Goal: Information Seeking & Learning: Learn about a topic

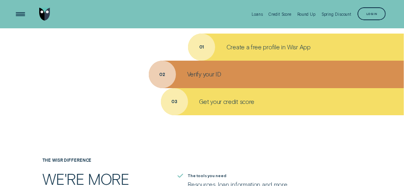
scroll to position [842, 0]
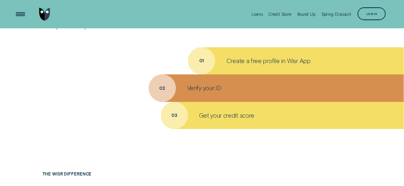
click at [209, 118] on p "Get your credit score" at bounding box center [227, 116] width 55 height 8
click at [225, 112] on p "Get your credit score" at bounding box center [227, 116] width 55 height 8
click at [172, 116] on div "Get your credit score" at bounding box center [282, 115] width 243 height 27
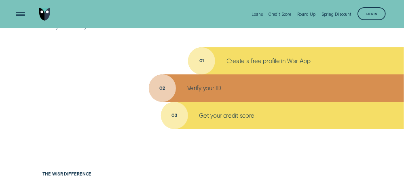
click at [72, 127] on ul "01 Create a free profile in Wisr App 02 Verify your ID 03 Get your credit score" at bounding box center [202, 88] width 404 height 82
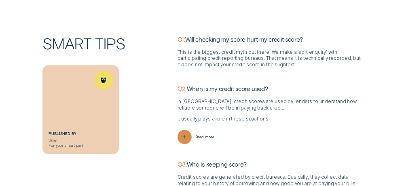
scroll to position [1360, 0]
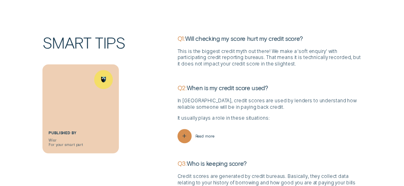
click at [201, 38] on p "Q1: Will checking my score hurt my credit score?" at bounding box center [270, 39] width 184 height 8
click at [233, 42] on div "Q1: Will checking my score hurt my credit score?" at bounding box center [270, 42] width 184 height 14
click at [224, 87] on p "Q2: When is my credit score used?" at bounding box center [270, 88] width 184 height 8
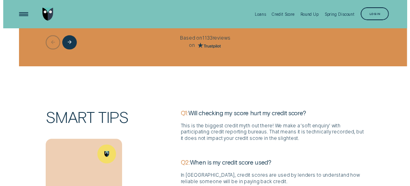
scroll to position [1279, 0]
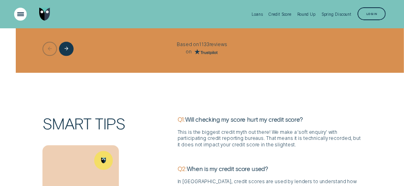
click at [23, 11] on div "Open Menu" at bounding box center [20, 14] width 18 height 18
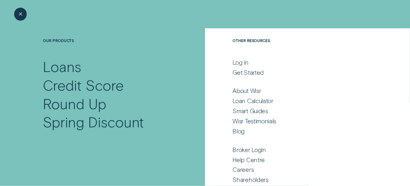
scroll to position [37, 0]
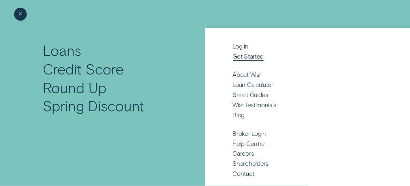
click at [238, 55] on div "Get Started" at bounding box center [248, 57] width 31 height 8
